Goal: Transaction & Acquisition: Purchase product/service

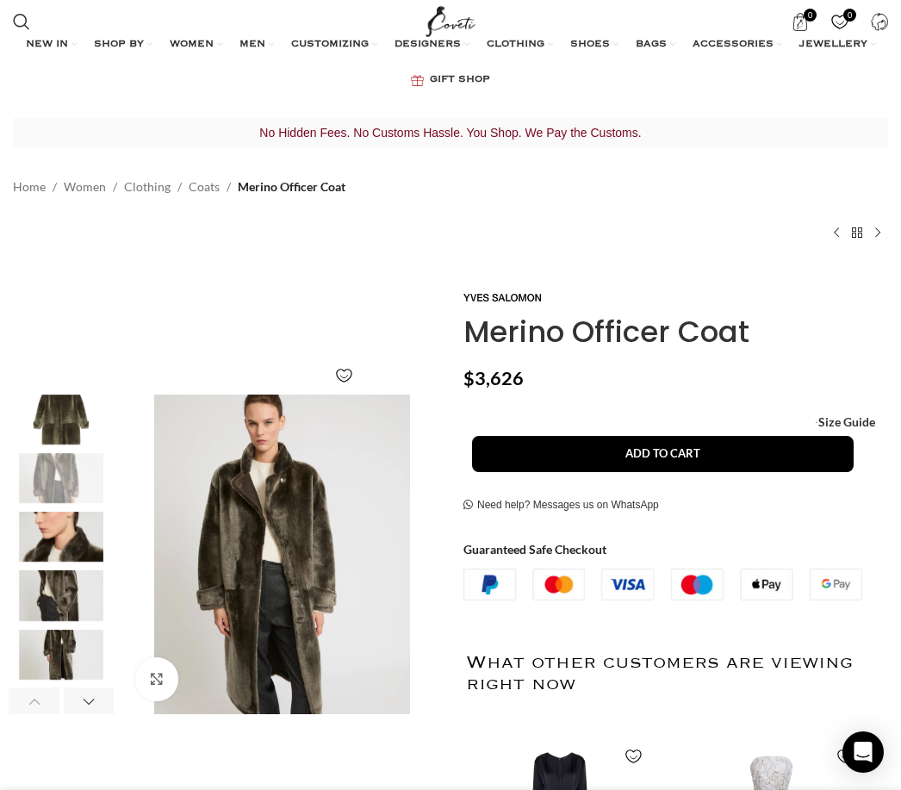
click at [47, 500] on img "2 / 8" at bounding box center [61, 478] width 105 height 50
click at [65, 549] on img "3 / 8" at bounding box center [61, 537] width 105 height 50
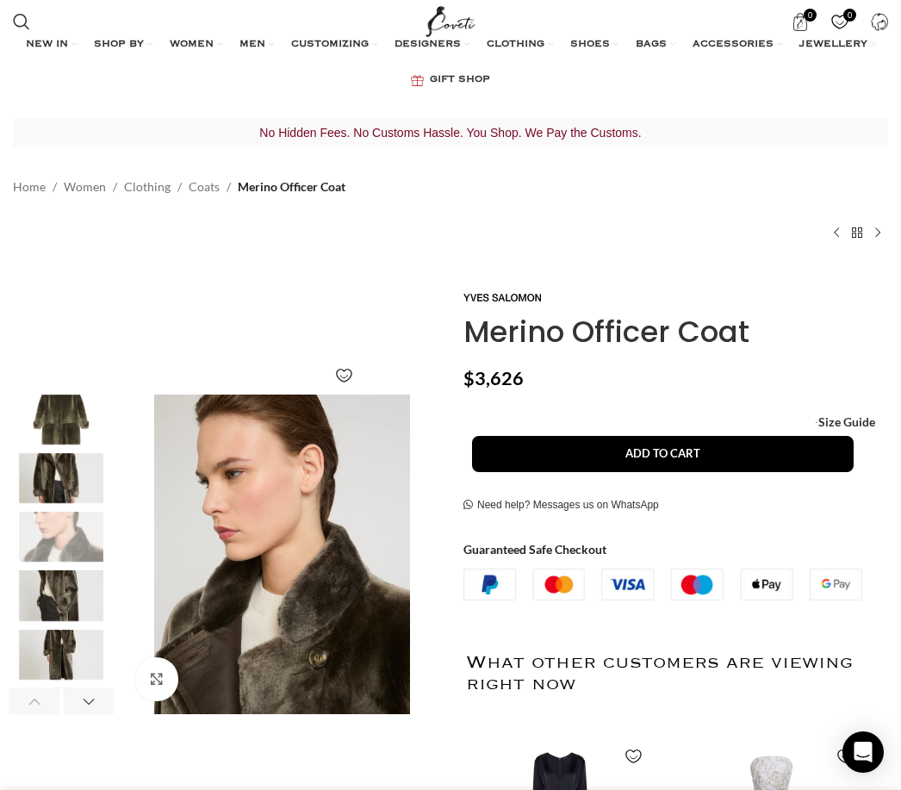
click at [72, 609] on img "4 / 8" at bounding box center [61, 595] width 105 height 50
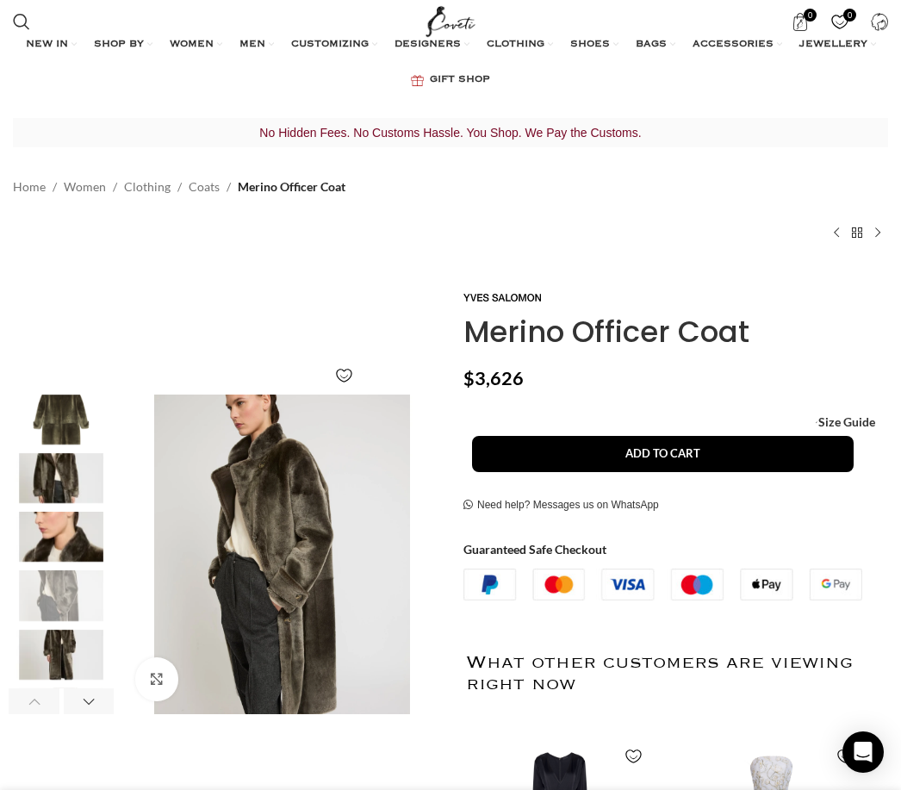
click at [71, 663] on img "5 / 8" at bounding box center [61, 655] width 105 height 50
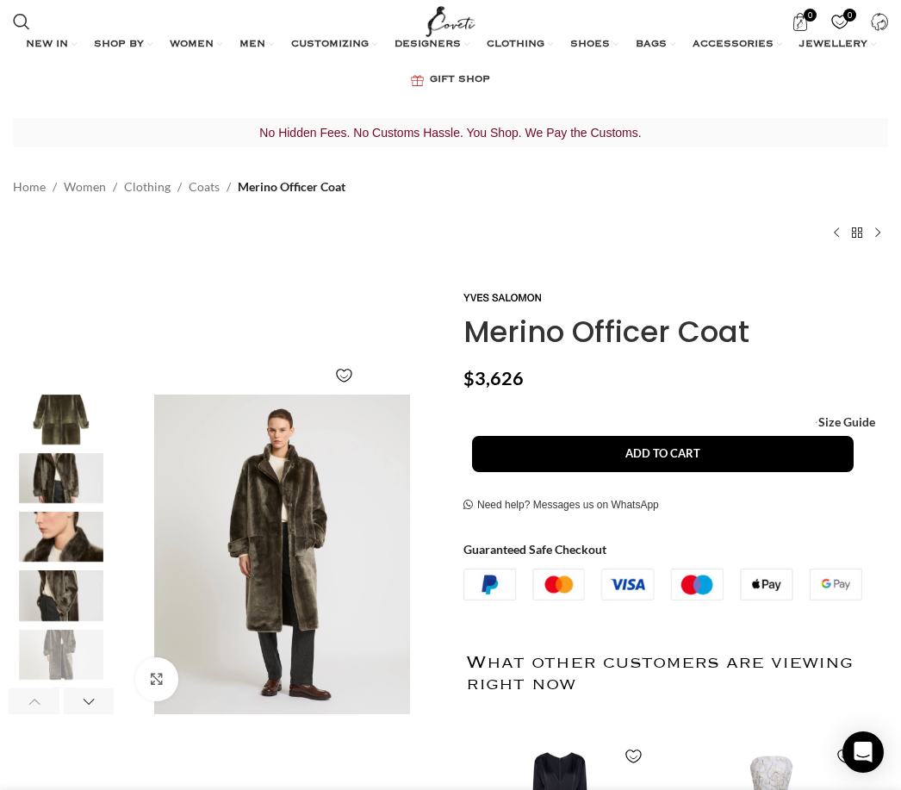
click at [691, 399] on div "Merino Officer Coat $ 3,626 Women's clothing size guide Women Clothing Size Gui…" at bounding box center [675, 723] width 425 height 873
click at [850, 422] on span "Size Guide" at bounding box center [846, 422] width 57 height 0
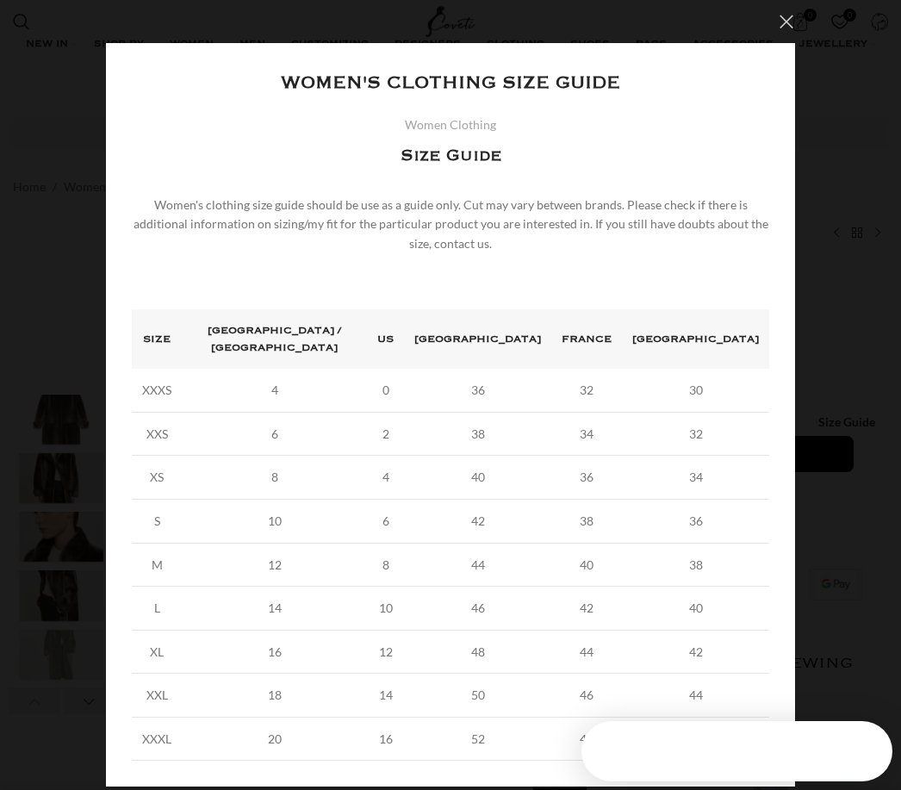
click at [785, 22] on button "×" at bounding box center [786, 21] width 43 height 43
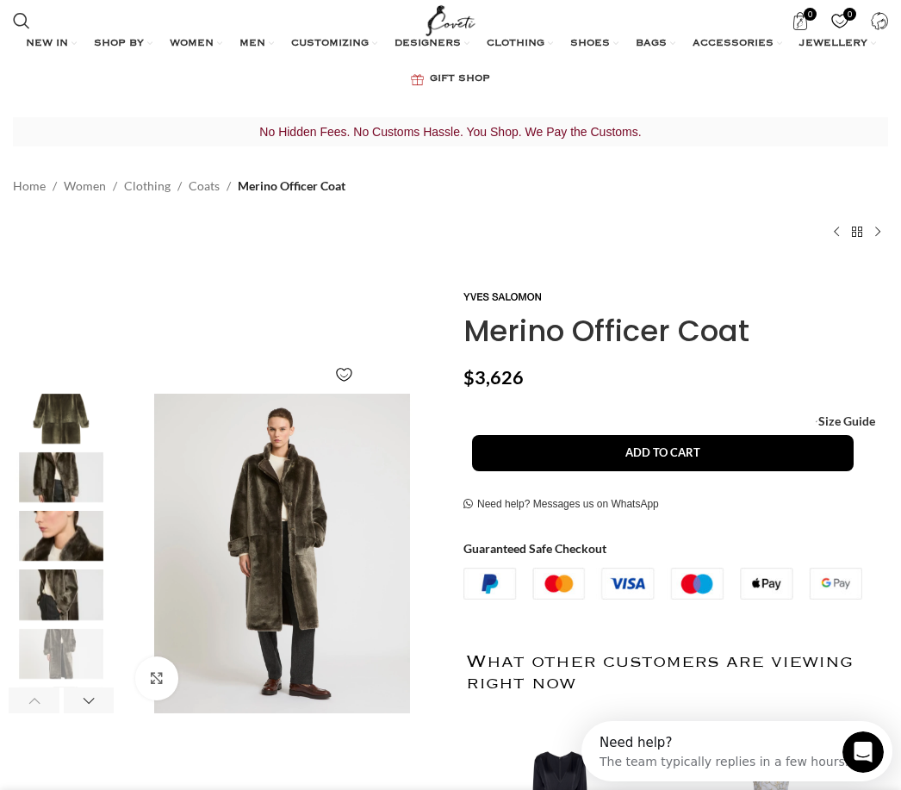
scroll to position [0, 0]
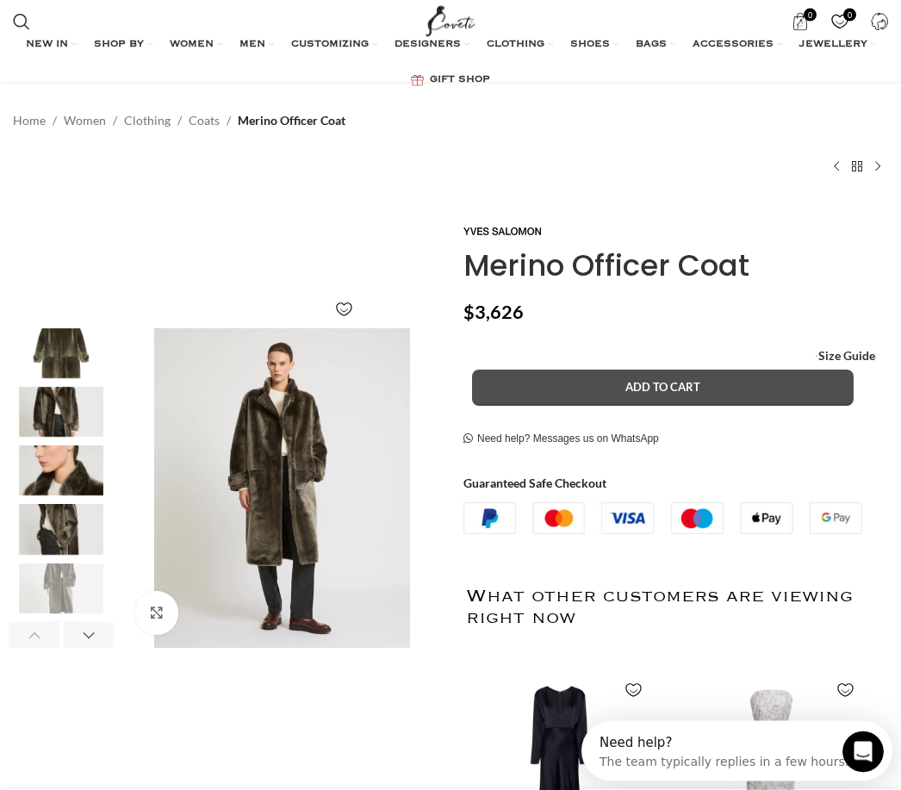
click at [733, 386] on button "Add to cart" at bounding box center [663, 388] width 382 height 36
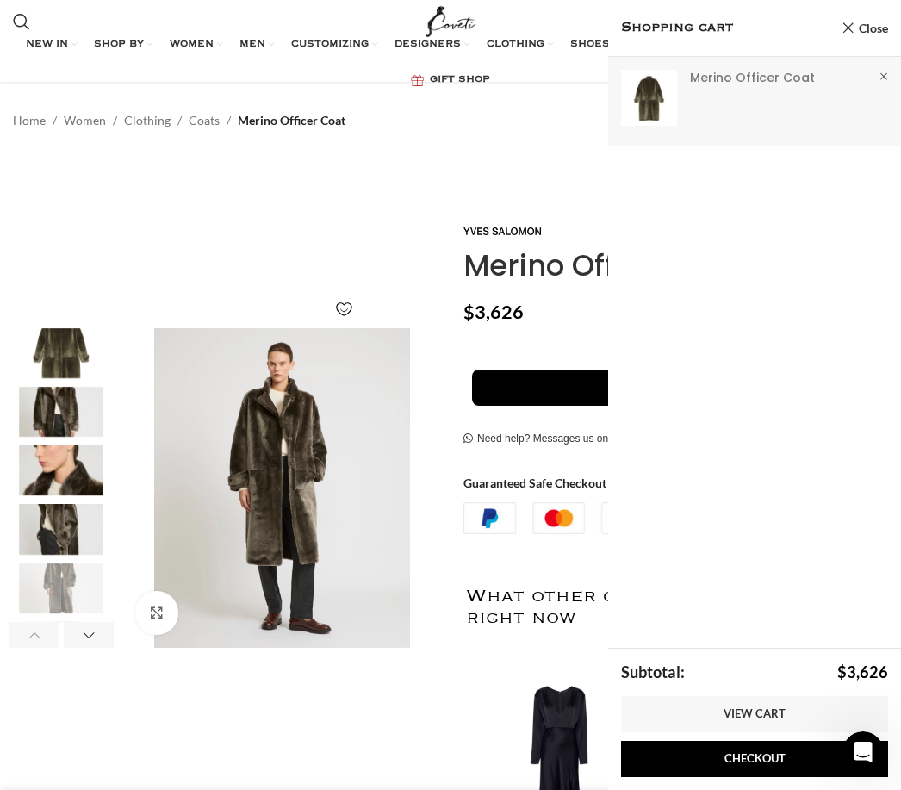
click at [779, 82] on link "Show" at bounding box center [754, 98] width 293 height 82
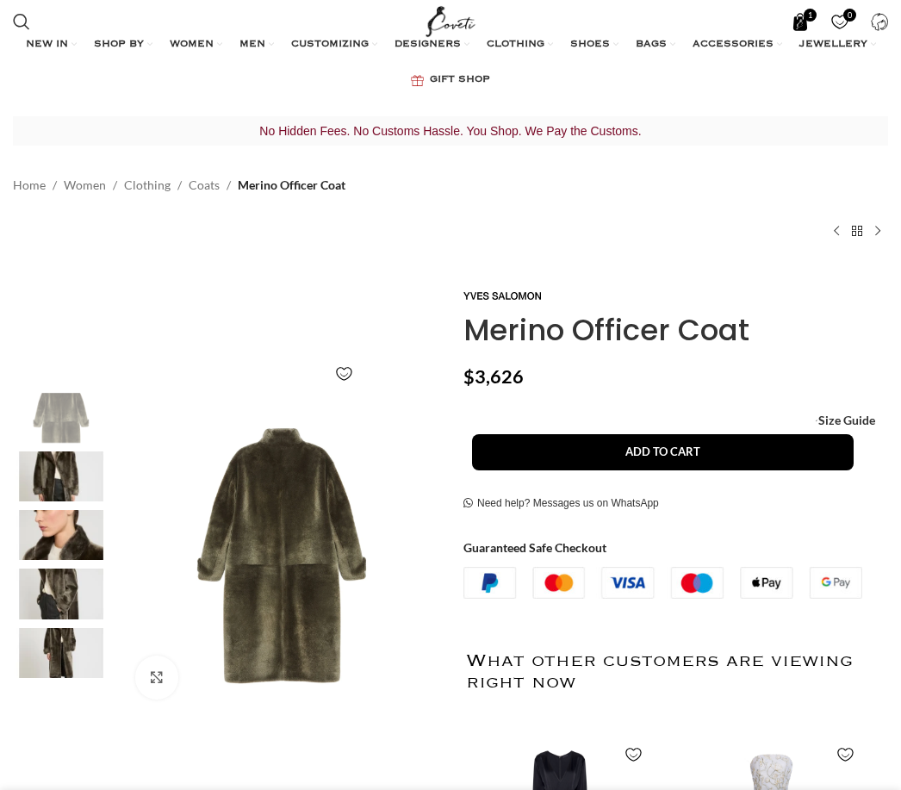
click at [799, 22] on span "1 item" at bounding box center [800, 22] width 18 height 18
